Goal: Transaction & Acquisition: Book appointment/travel/reservation

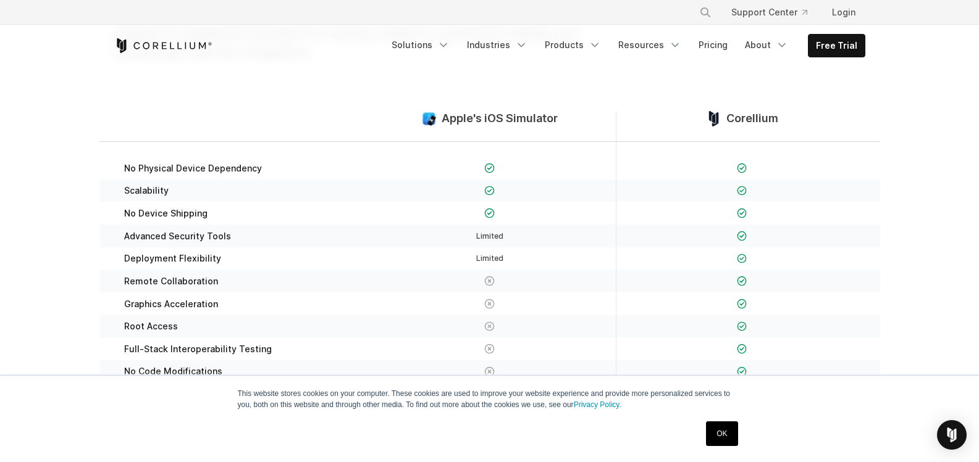
scroll to position [185, 0]
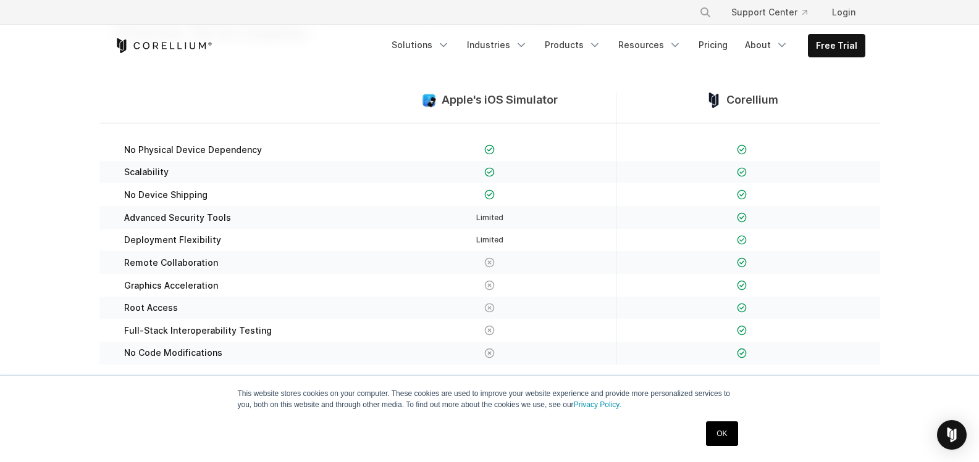
click at [727, 439] on link "OK" at bounding box center [721, 434] width 31 height 25
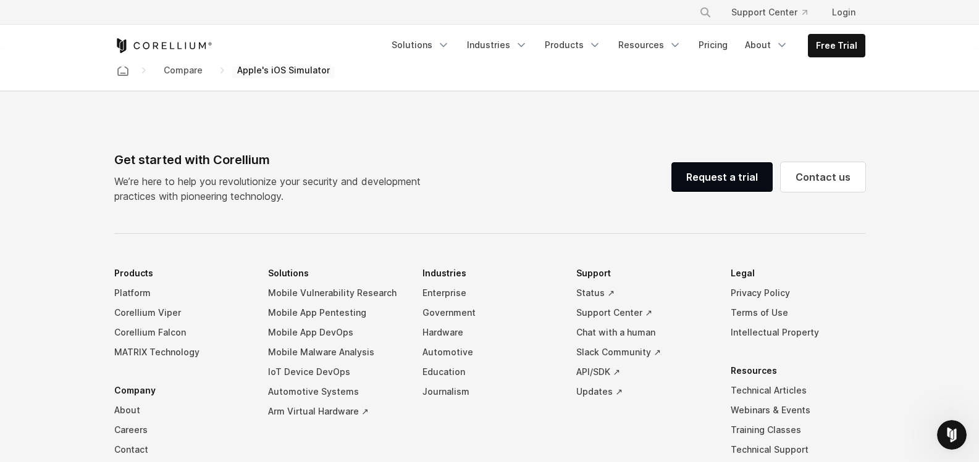
scroll to position [1303, 0]
click at [724, 193] on link "Request a trial" at bounding box center [721, 178] width 101 height 30
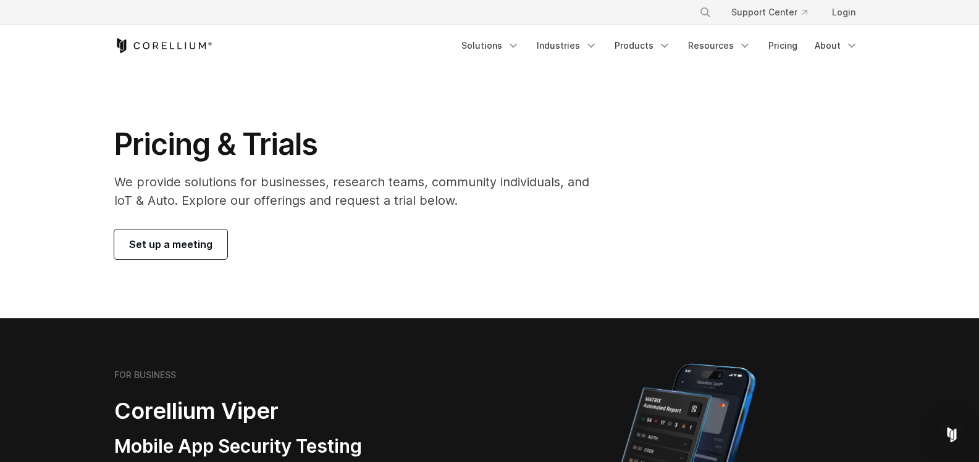
drag, startPoint x: 194, startPoint y: 248, endPoint x: 207, endPoint y: 251, distance: 12.7
click at [194, 249] on span "Set up a meeting" at bounding box center [170, 244] width 83 height 15
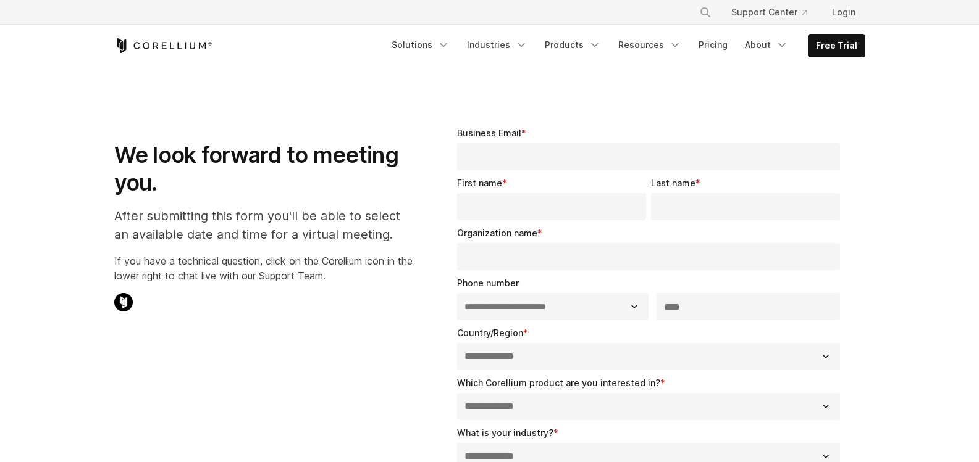
select select "**"
